Goal: Task Accomplishment & Management: Manage account settings

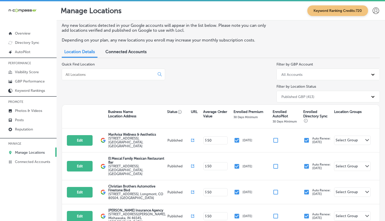
click at [106, 77] on div at bounding box center [113, 74] width 103 height 12
click at [97, 71] on div at bounding box center [113, 74] width 103 height 12
click at [97, 77] on div at bounding box center [113, 74] width 103 height 12
click at [95, 73] on input at bounding box center [109, 74] width 89 height 5
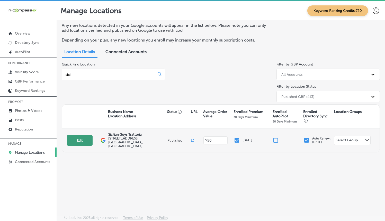
type input "sici"
click at [74, 136] on button "Edit" at bounding box center [80, 140] width 26 height 11
select select "US"
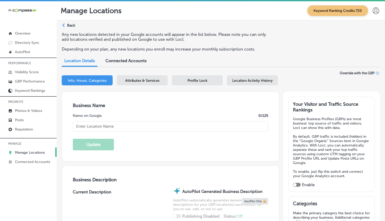
type input "Sicilian Guys Trattoria"
type input "[STREET_ADDRESS]"
type input "[GEOGRAPHIC_DATA]"
type input "89166"
type input "US"
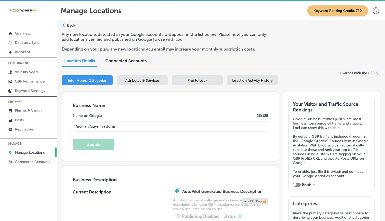
type input "[URL][DOMAIN_NAME]"
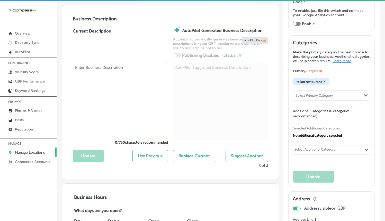
checkbox input "true"
type textarea "Sicilian Guys Trattoria is a family-friendly Italian restaurant located in the …"
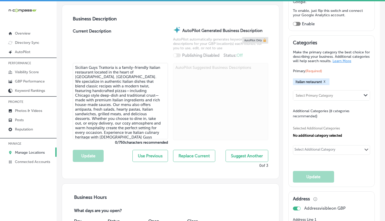
type input "[PHONE_NUMBER]"
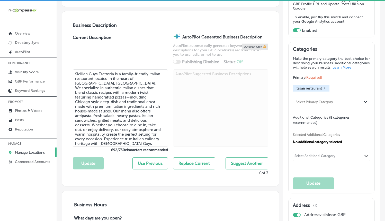
scroll to position [153, 0]
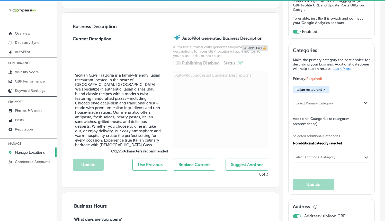
click at [315, 158] on div "Select Additional Category" at bounding box center [315, 158] width 41 height 6
type input "anti pas"
type input "italian"
click at [341, 159] on div "Select Additional Category Path Created with Sketch." at bounding box center [331, 157] width 77 height 9
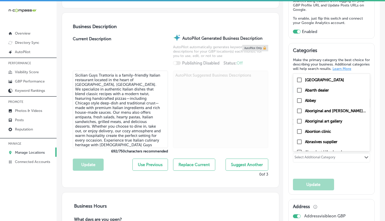
type input "o"
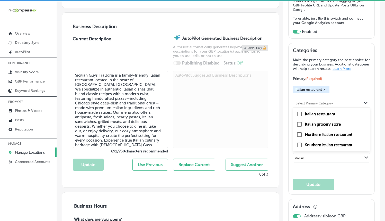
click at [328, 114] on label "Italian restaurant" at bounding box center [320, 113] width 30 height 5
type input "italian"
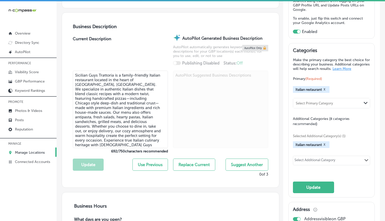
click at [318, 157] on div "Select Additional Category Path Created with Sketch." at bounding box center [331, 159] width 77 height 9
click at [318, 159] on div "Select Additional Category" at bounding box center [315, 159] width 44 height 7
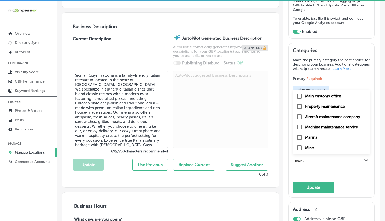
type input "main di"
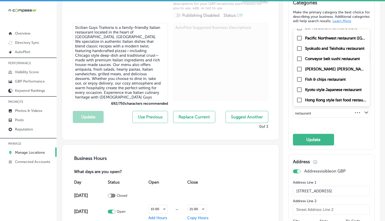
scroll to position [201, 0]
type input "restaurant"
click at [347, 138] on div "Categories Make the primary category the best choice for describing your busine…" at bounding box center [331, 71] width 77 height 145
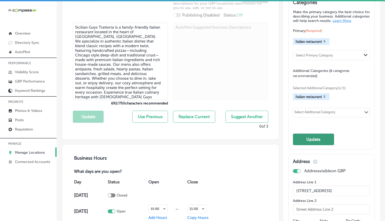
click at [317, 140] on button "Update" at bounding box center [313, 139] width 41 height 12
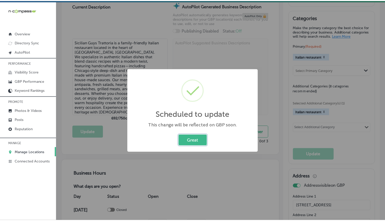
scroll to position [186, 0]
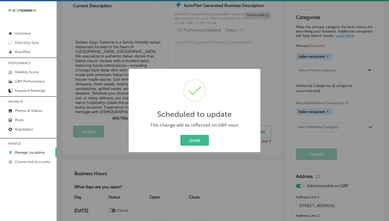
click at [209, 142] on div "Great Cancel" at bounding box center [194, 139] width 121 height 13
click at [326, 118] on div "Scheduled to update × This change will be reflected on GBP soon. Great Cancel" at bounding box center [194, 110] width 389 height 221
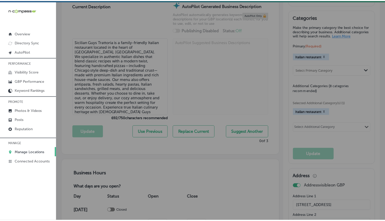
scroll to position [186, 0]
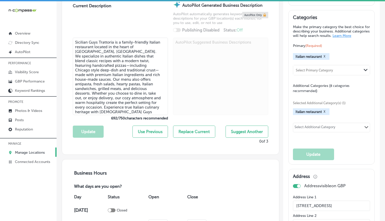
click at [322, 113] on button "X" at bounding box center [324, 111] width 5 height 4
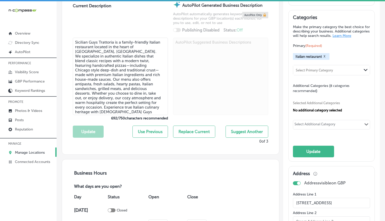
click at [319, 122] on div "Select Additional Category Path Created with Sketch." at bounding box center [331, 124] width 77 height 9
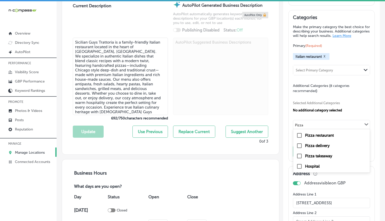
click at [328, 137] on label "Pizza restaurant" at bounding box center [319, 135] width 29 height 5
type input "Pizza"
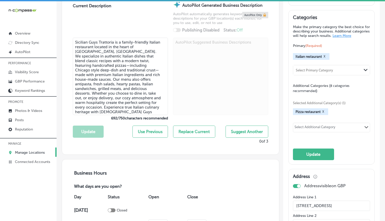
click at [305, 129] on div "Select Additional Category" at bounding box center [315, 128] width 41 height 6
click at [316, 139] on label "Pasta shop" at bounding box center [314, 138] width 19 height 5
type input "pasta"
click at [326, 130] on div "Select Additional Category" at bounding box center [315, 128] width 41 height 6
drag, startPoint x: 313, startPoint y: 149, endPoint x: 344, endPoint y: 152, distance: 31.7
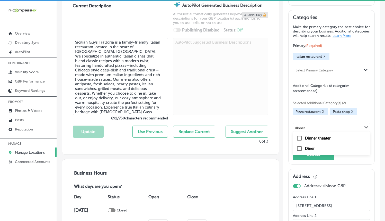
click at [345, 146] on div "Diner" at bounding box center [331, 148] width 77 height 10
type input "dinner"
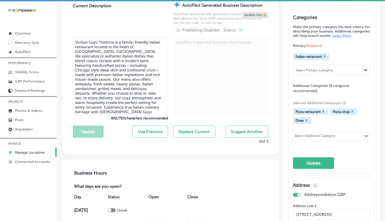
click at [305, 122] on button "X" at bounding box center [306, 120] width 5 height 4
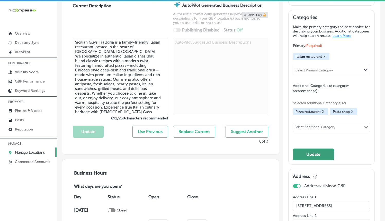
click at [311, 151] on button "Update" at bounding box center [313, 154] width 41 height 12
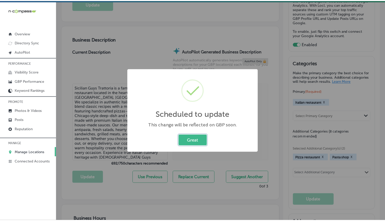
scroll to position [141, 0]
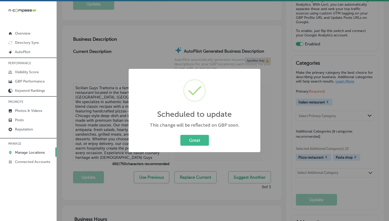
click at [190, 146] on div "Great Cancel" at bounding box center [194, 139] width 121 height 13
click at [194, 141] on button "Great" at bounding box center [194, 140] width 29 height 11
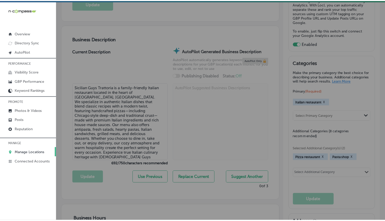
scroll to position [140, 0]
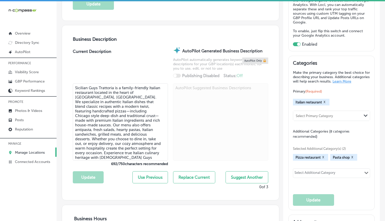
click at [26, 152] on p "Manage Locations" at bounding box center [30, 152] width 30 height 4
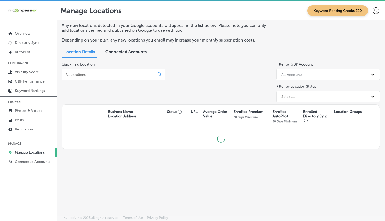
click at [85, 75] on input at bounding box center [109, 74] width 89 height 5
click at [126, 77] on div "royal garage" at bounding box center [113, 74] width 103 height 12
click at [126, 76] on input "royal garage" at bounding box center [109, 74] width 89 height 5
type input "royal"
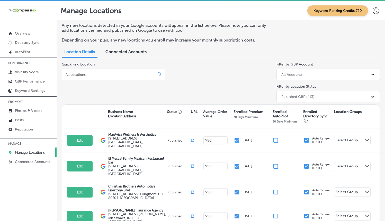
click at [121, 73] on input at bounding box center [109, 74] width 89 height 5
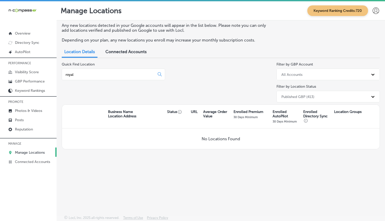
type input "royal"
click at [153, 85] on div "Quick Find Location royal" at bounding box center [113, 83] width 103 height 42
click at [125, 66] on div "Quick Find Location royal" at bounding box center [113, 83] width 103 height 42
click at [126, 74] on input "royal" at bounding box center [109, 74] width 89 height 5
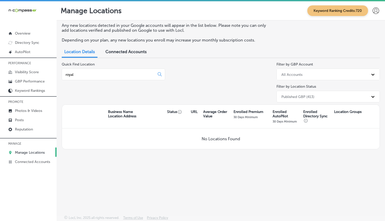
click at [126, 74] on input "royal" at bounding box center [109, 74] width 89 height 5
